Goal: Task Accomplishment & Management: Manage account settings

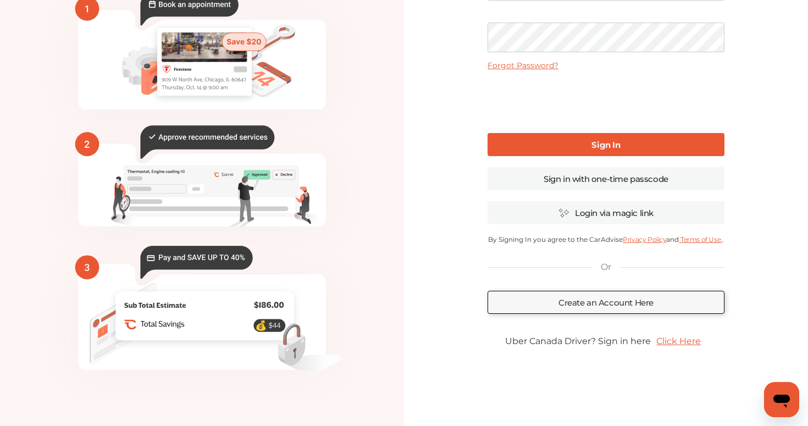
scroll to position [109, 0]
click at [680, 339] on link "Click Here" at bounding box center [679, 340] width 56 height 21
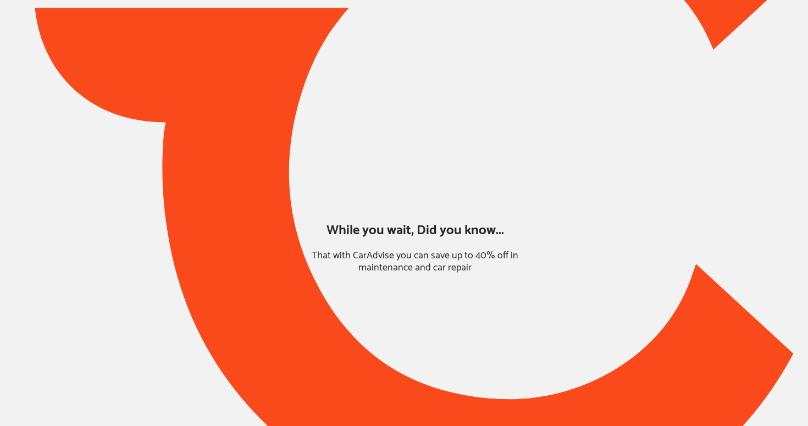
type input "*******"
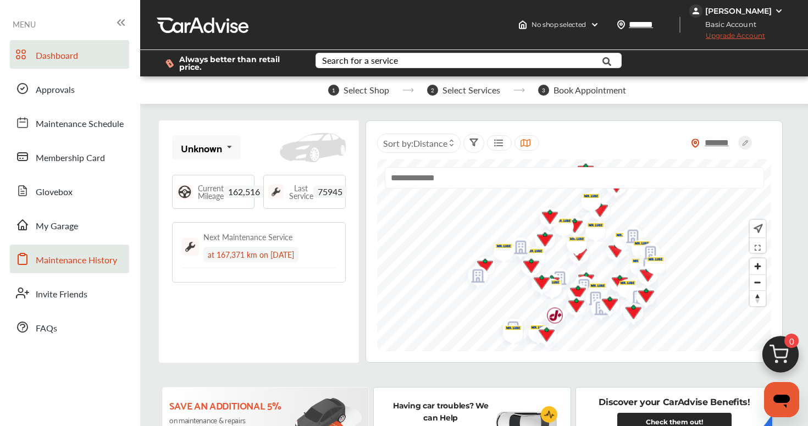
click at [95, 266] on span "Maintenance History" at bounding box center [76, 260] width 81 height 14
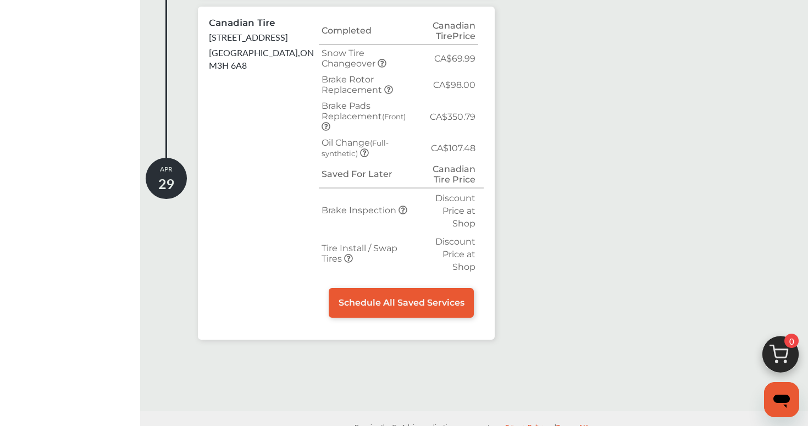
scroll to position [527, 0]
click at [362, 298] on span "Schedule All Saved Services" at bounding box center [402, 303] width 126 height 10
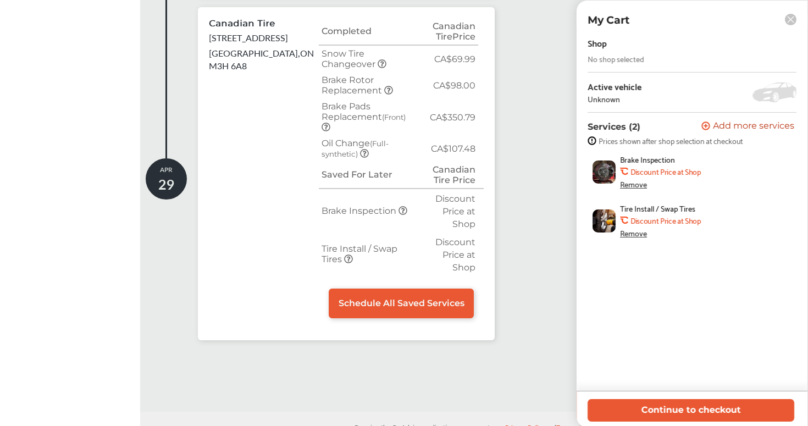
click at [791, 19] on rect at bounding box center [791, 20] width 12 height 12
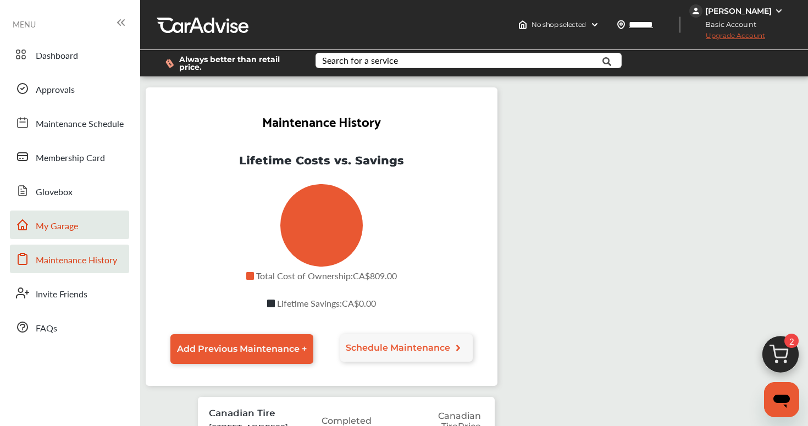
scroll to position [0, 0]
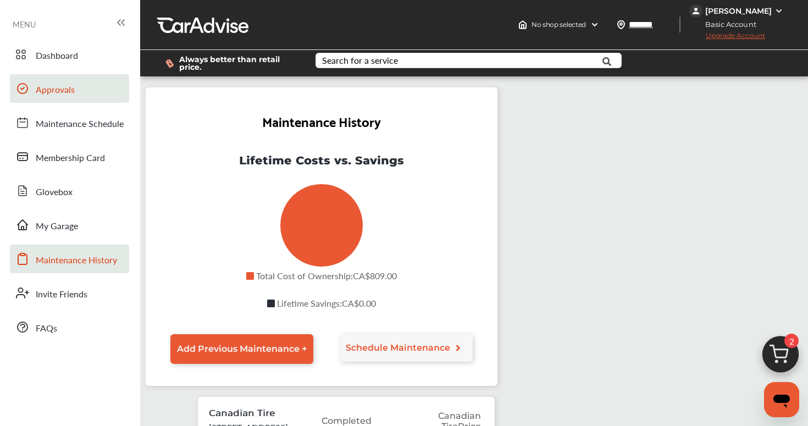
click at [98, 101] on link "Approvals" at bounding box center [69, 88] width 119 height 29
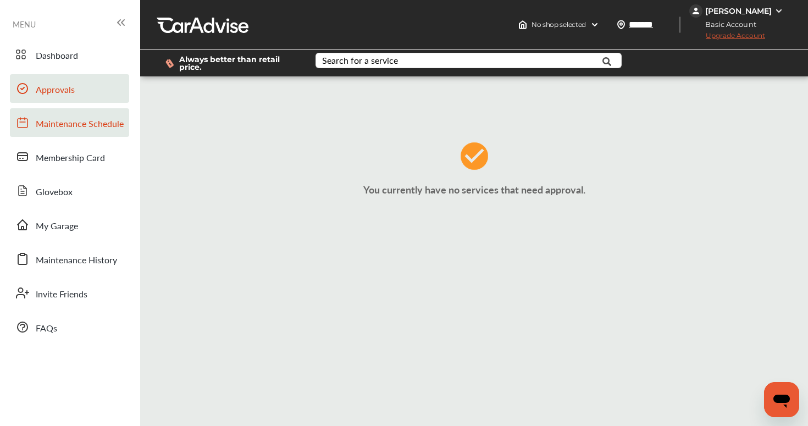
click at [97, 128] on span "Maintenance Schedule" at bounding box center [80, 124] width 88 height 14
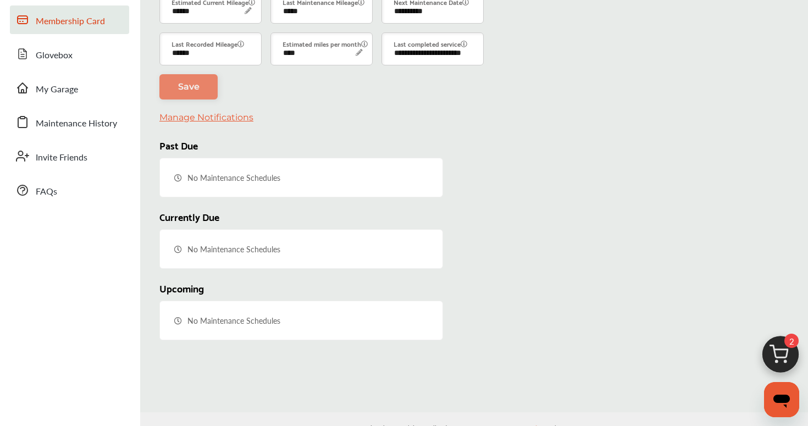
click at [97, 176] on link "FAQs" at bounding box center [69, 190] width 119 height 29
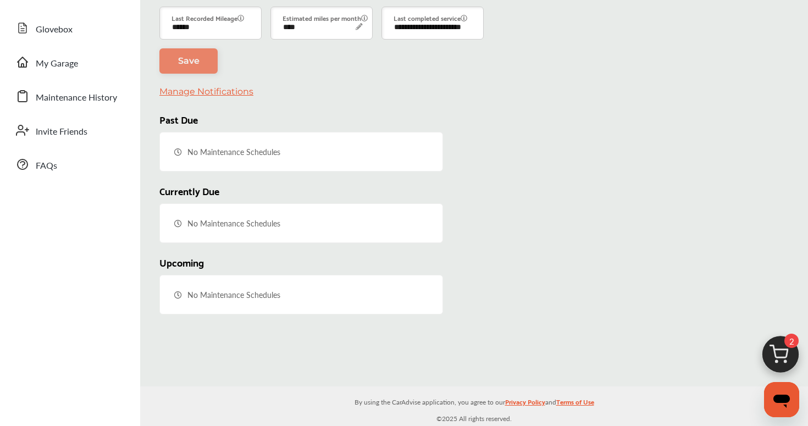
drag, startPoint x: 101, startPoint y: 99, endPoint x: 93, endPoint y: 111, distance: 14.6
click at [103, 98] on span "Maintenance History" at bounding box center [76, 98] width 81 height 14
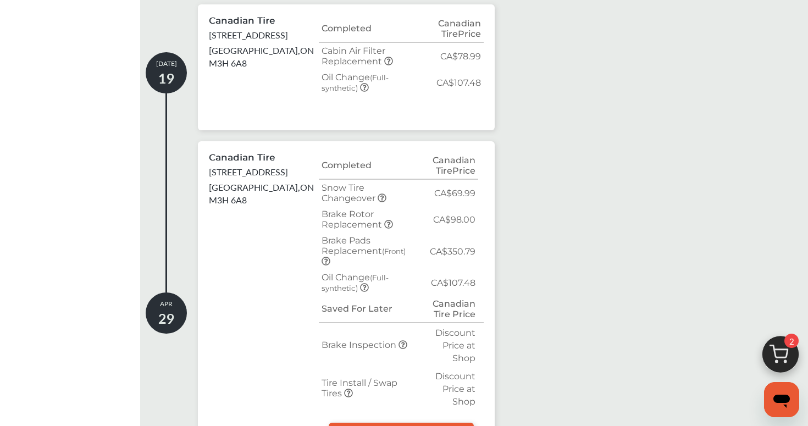
scroll to position [390, 0]
